Goal: Check status: Check status

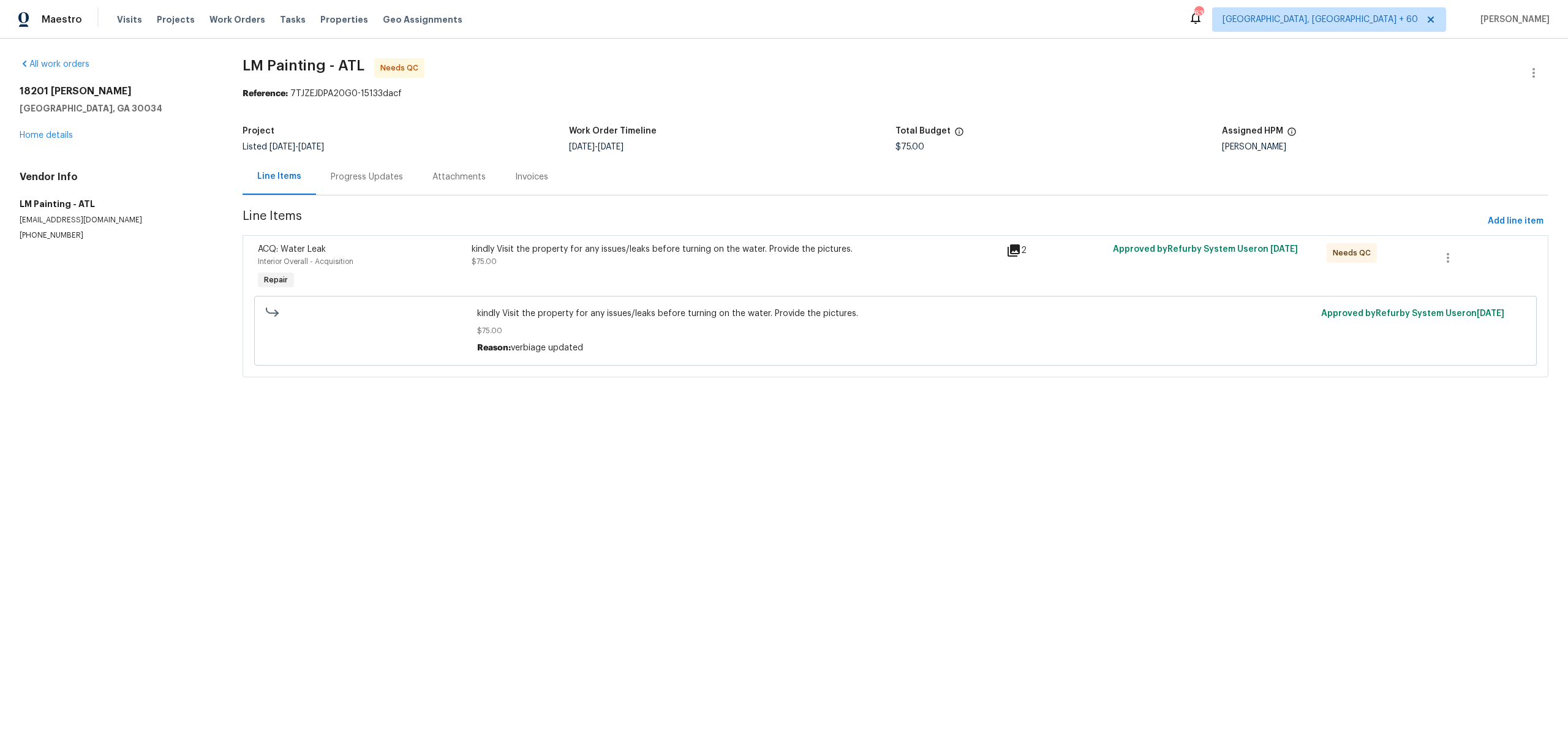
click at [399, 183] on div "Progress Updates" at bounding box center [367, 177] width 72 height 12
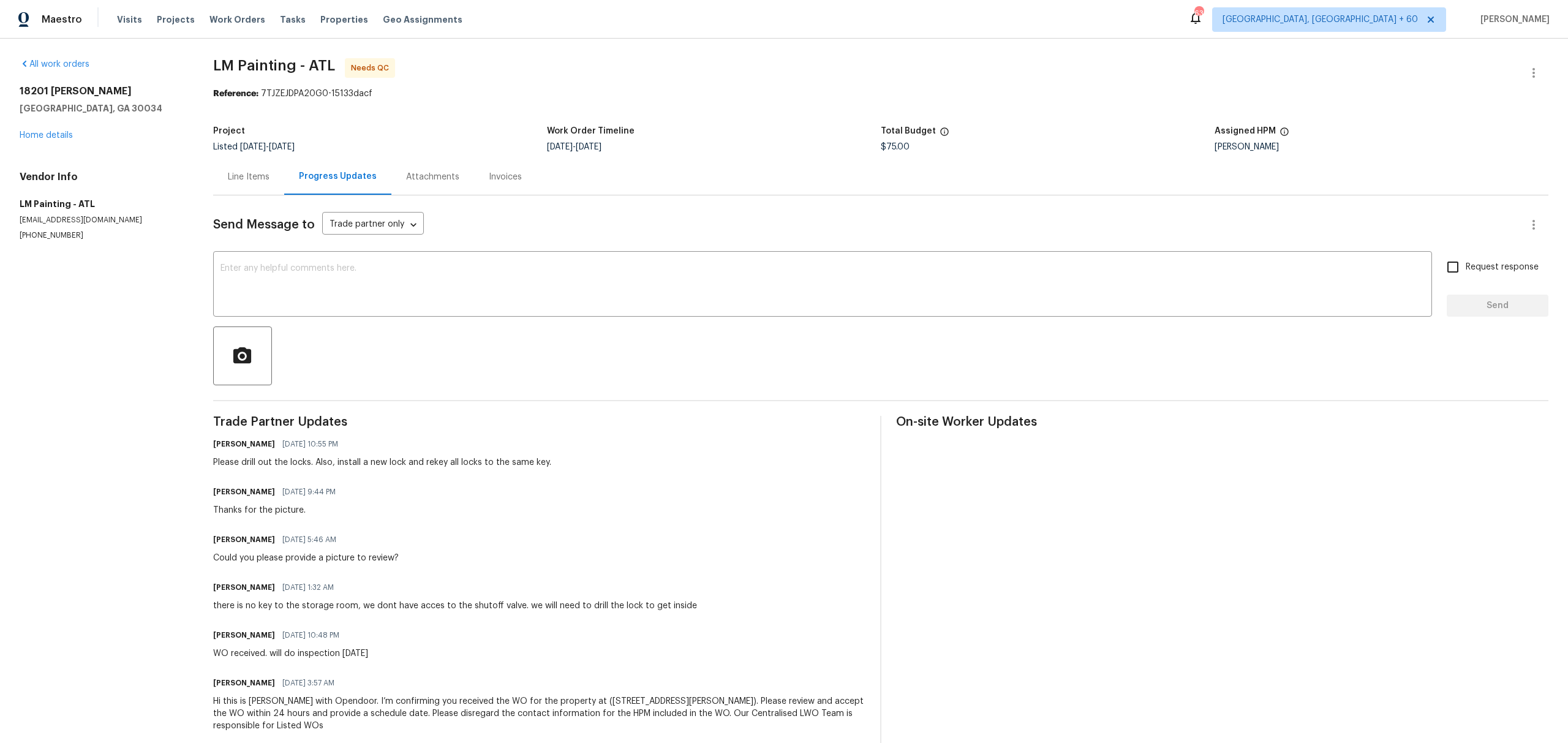
click at [258, 183] on div "Line Items" at bounding box center [249, 177] width 42 height 12
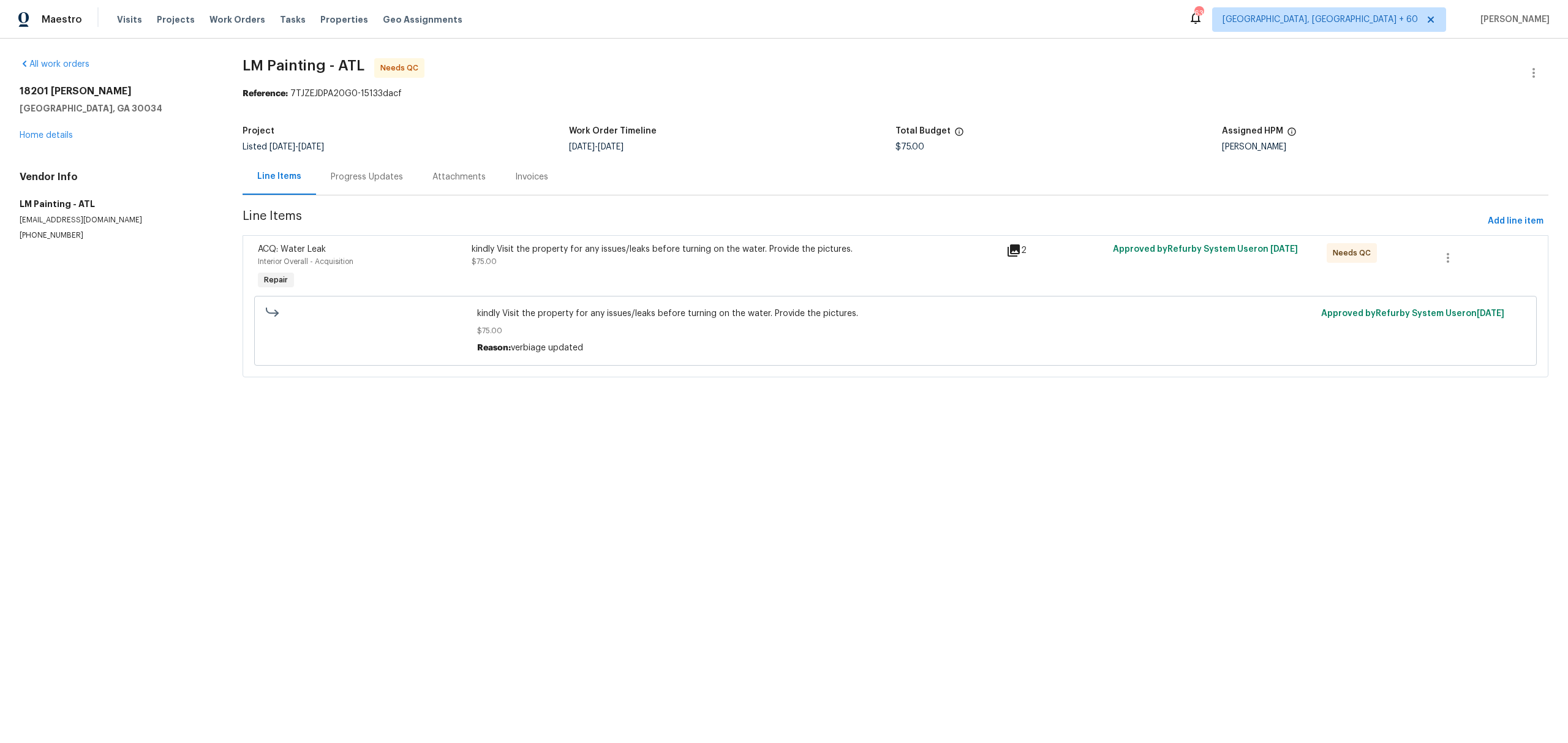
click at [1020, 257] on icon at bounding box center [1013, 250] width 12 height 12
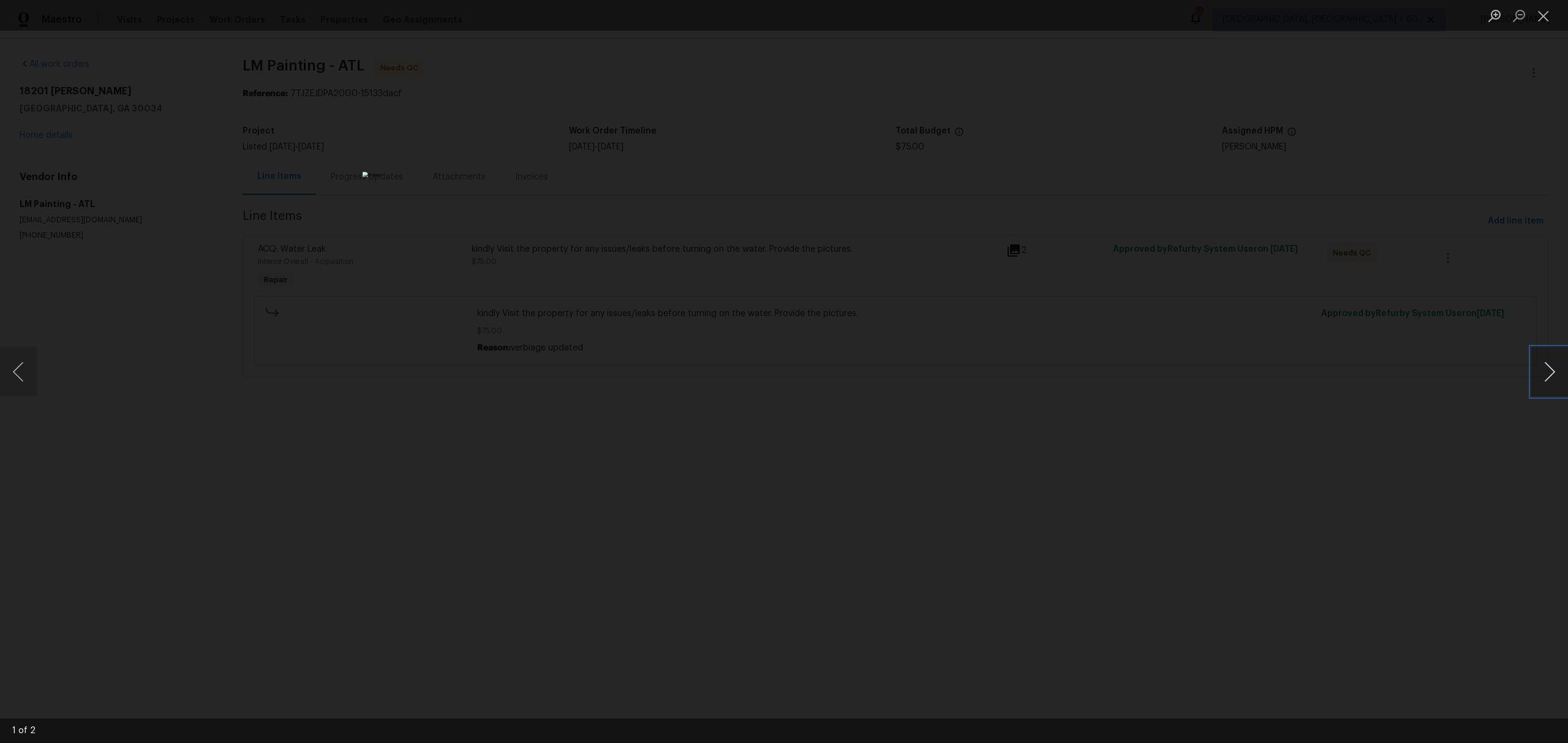
click at [1549, 374] on button "Next image" at bounding box center [1550, 372] width 37 height 49
click at [1543, 13] on button "Close lightbox" at bounding box center [1543, 16] width 25 height 21
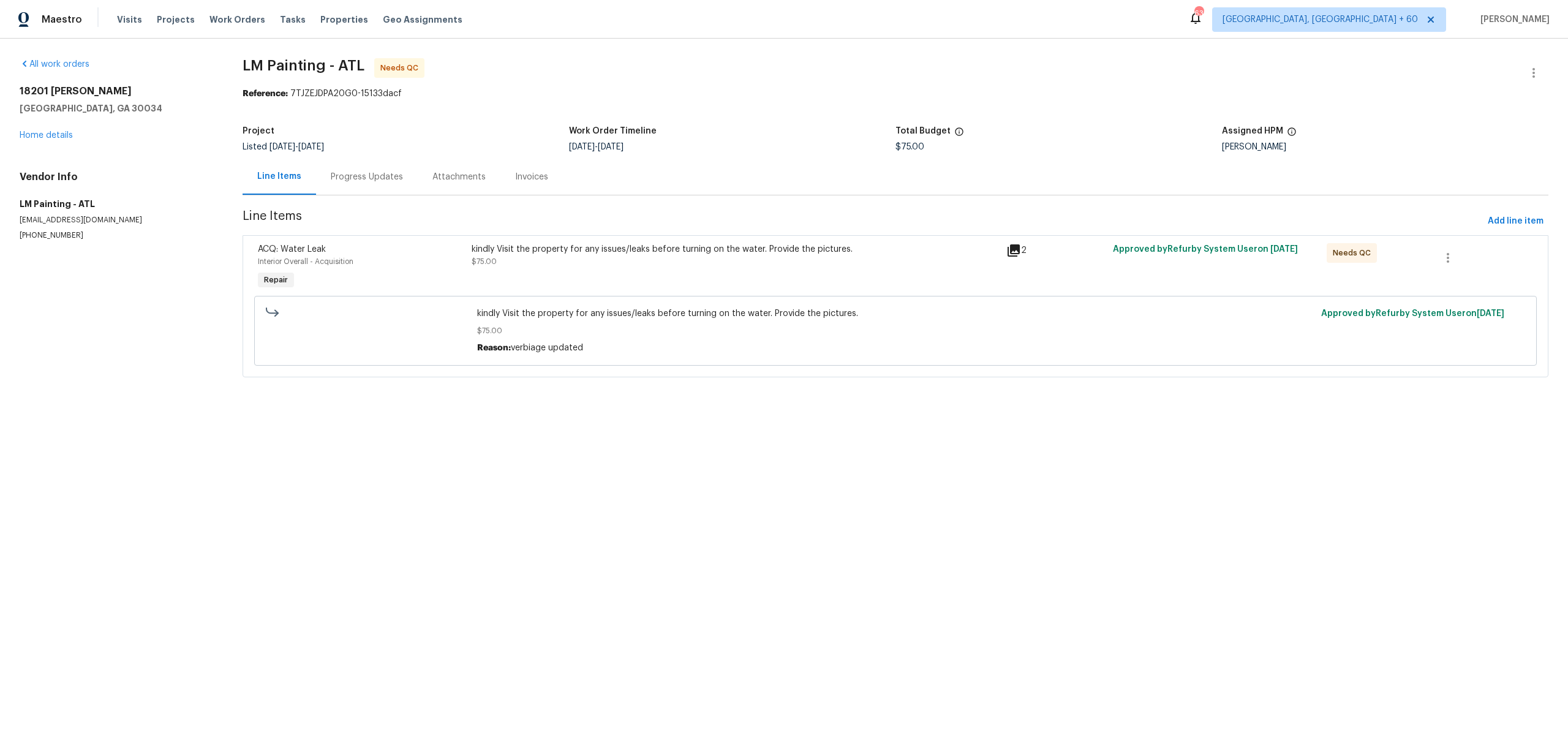
click at [378, 183] on div "Progress Updates" at bounding box center [367, 177] width 72 height 12
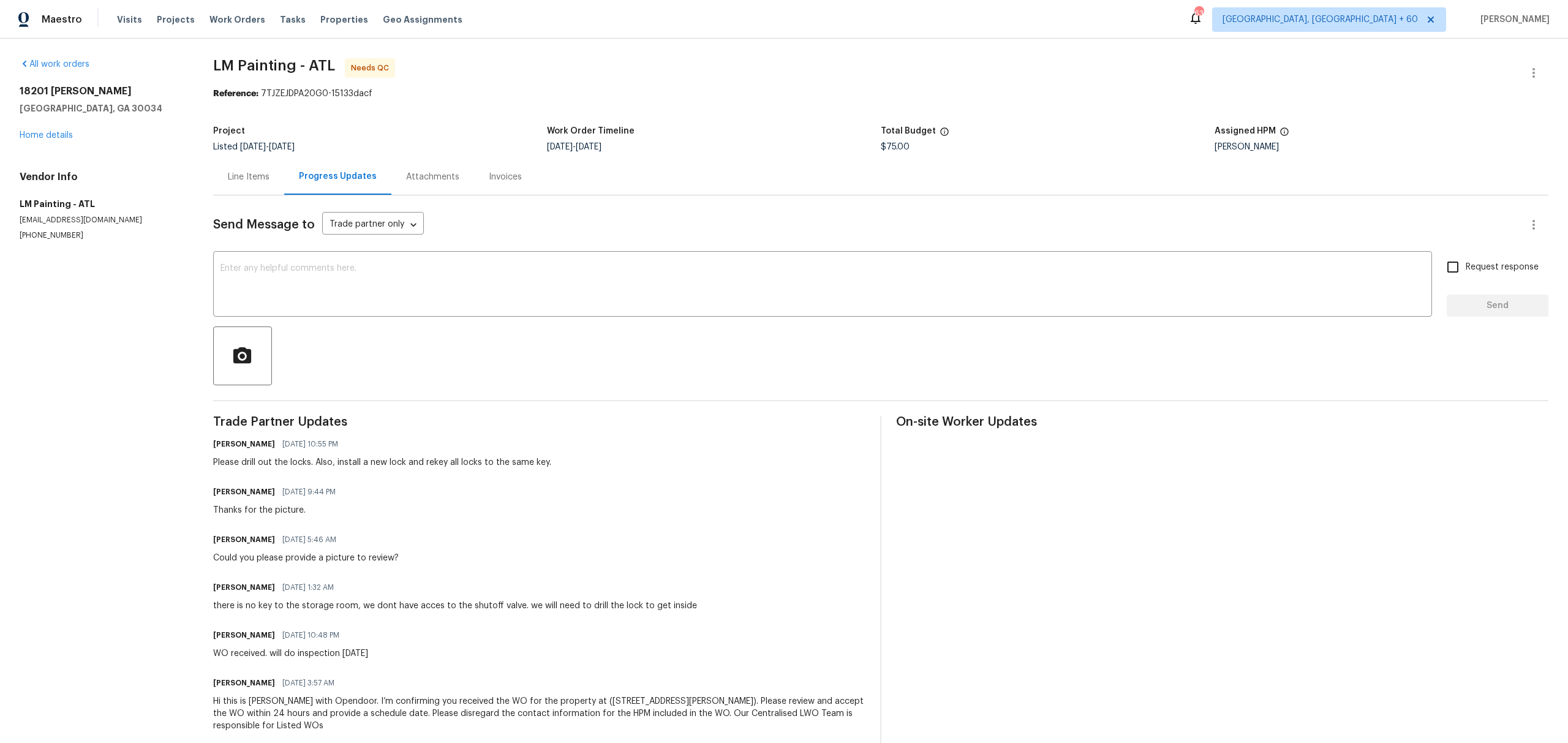
scroll to position [76, 0]
